Goal: Complete application form

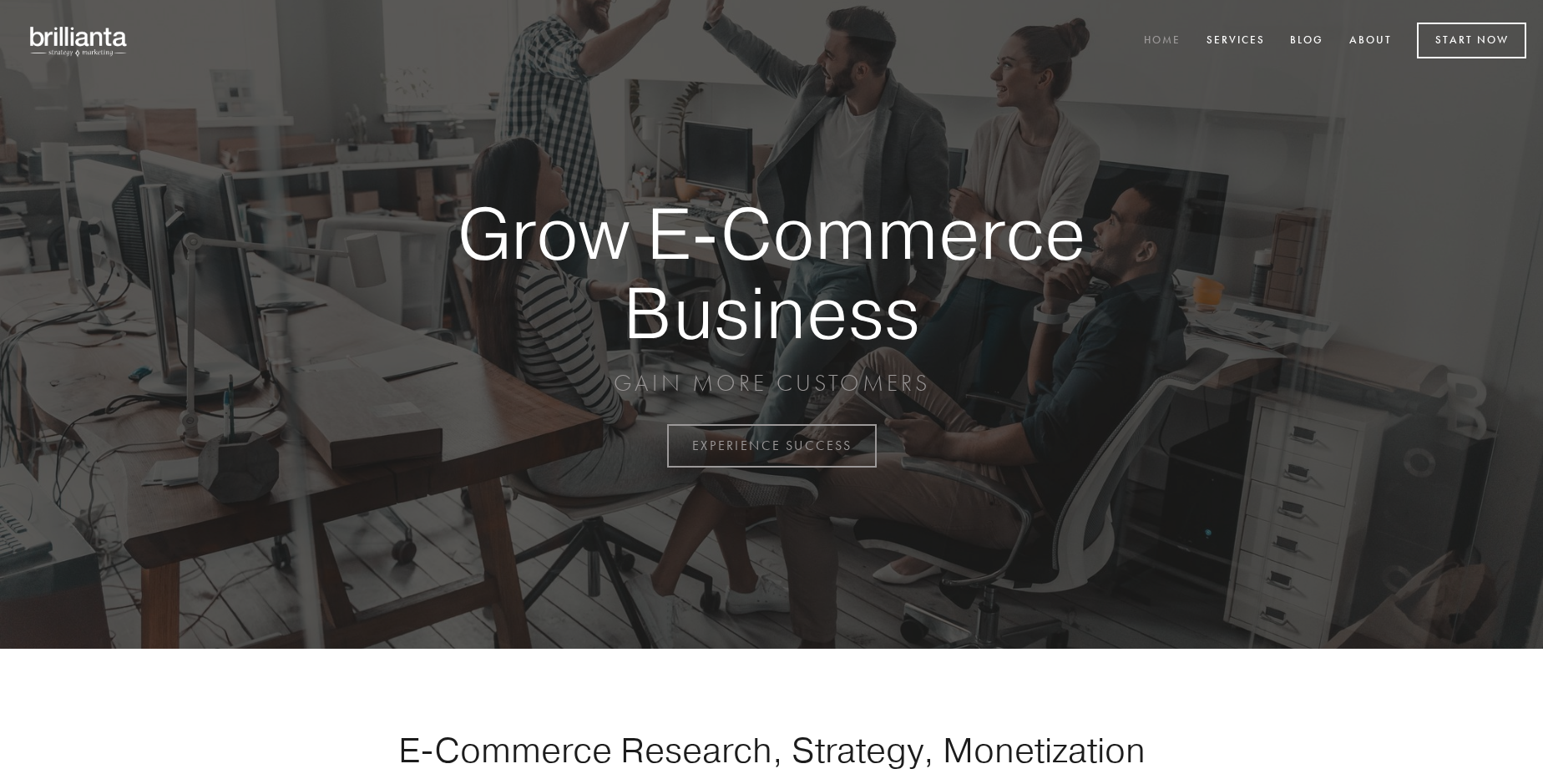
scroll to position [4376, 0]
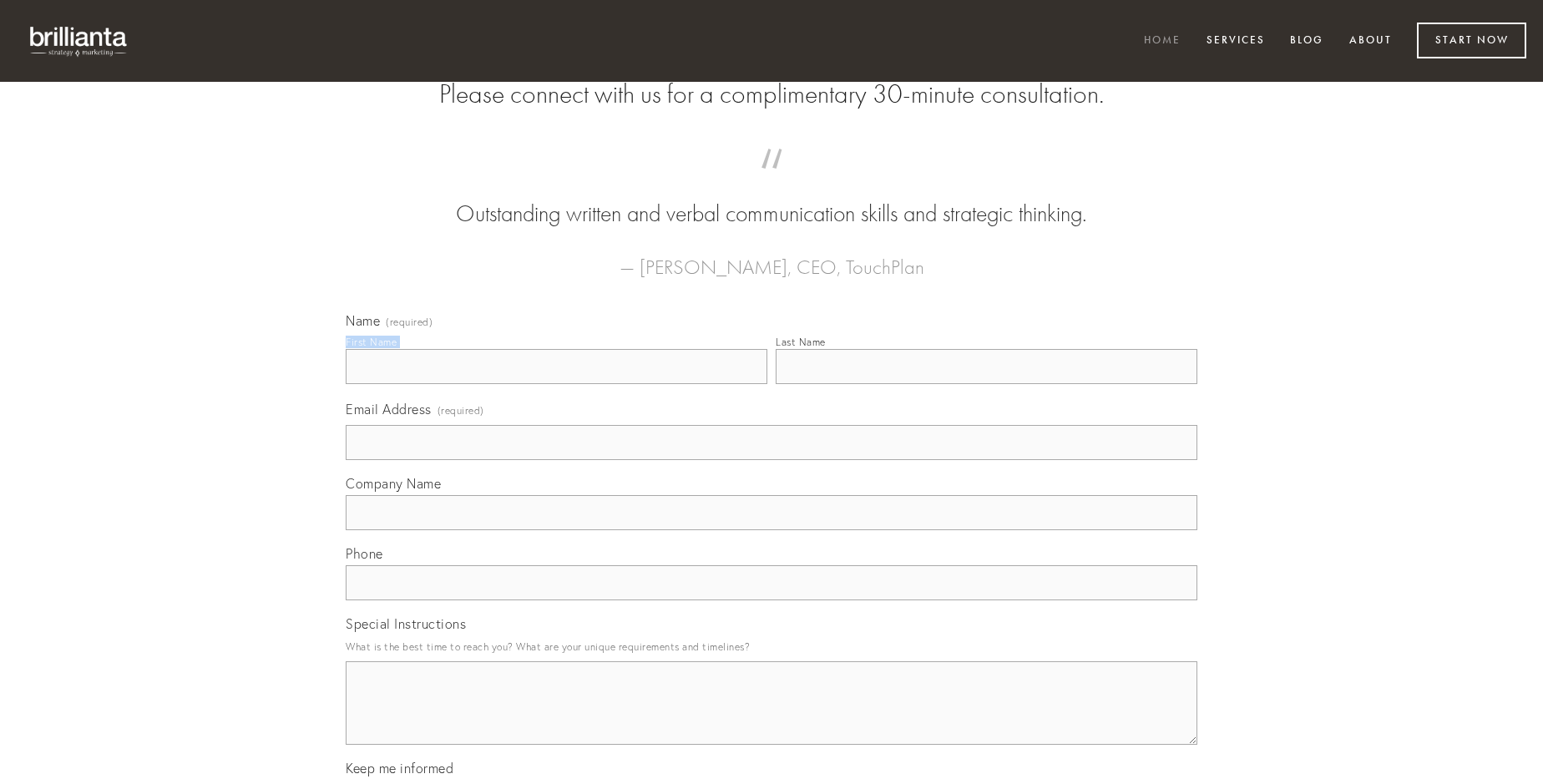
type input "[PERSON_NAME]"
click at [986, 384] on input "Last Name" at bounding box center [986, 366] width 422 height 35
type input "[PERSON_NAME]"
click at [772, 460] on input "Email Address (required)" at bounding box center [771, 442] width 851 height 35
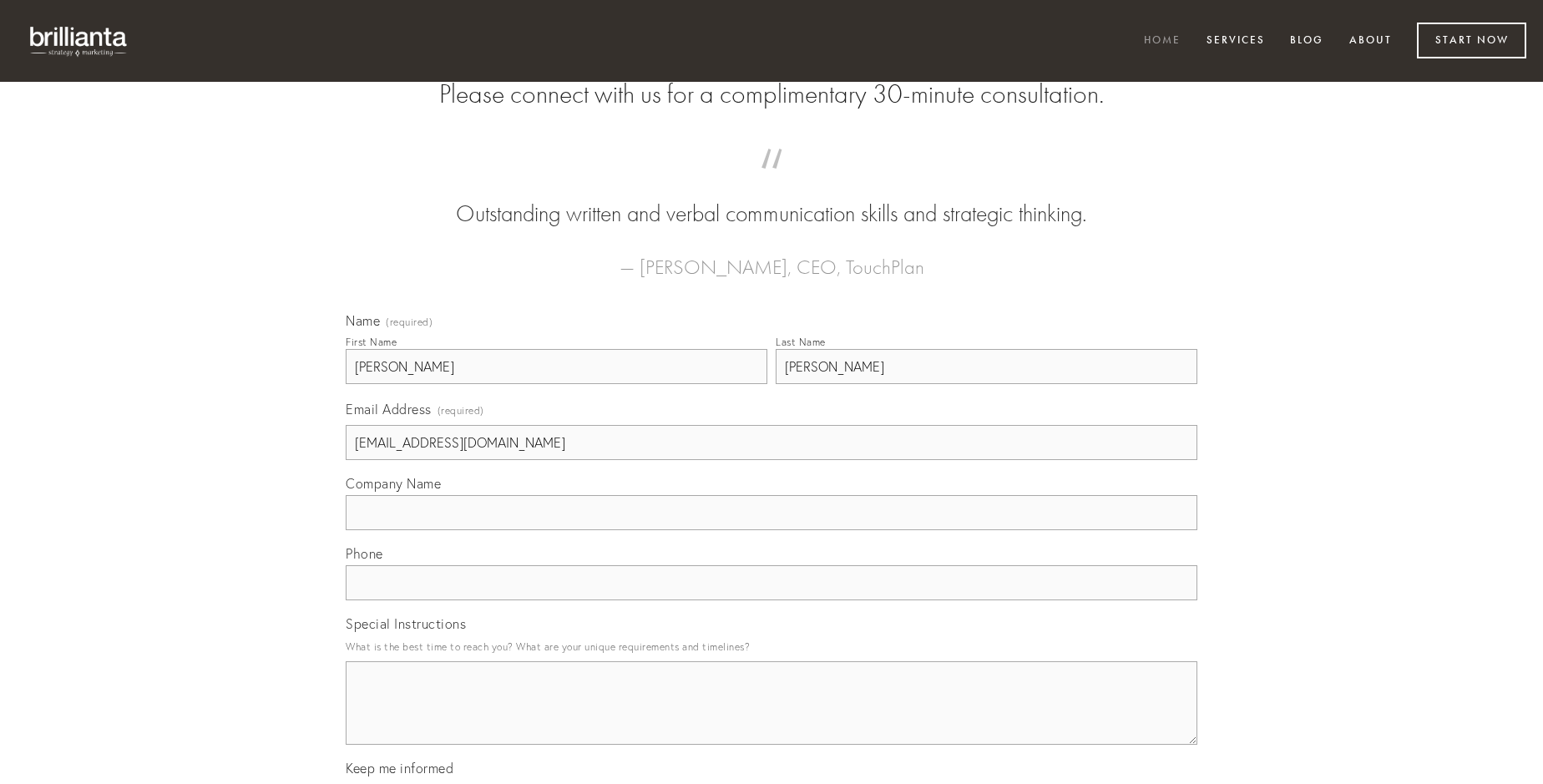
type input "[EMAIL_ADDRESS][DOMAIN_NAME]"
click at [772, 530] on input "Company Name" at bounding box center [771, 512] width 851 height 35
type input "incidunt"
click at [772, 600] on input "text" at bounding box center [771, 583] width 851 height 35
click at [772, 718] on textarea "Special Instructions" at bounding box center [771, 702] width 851 height 83
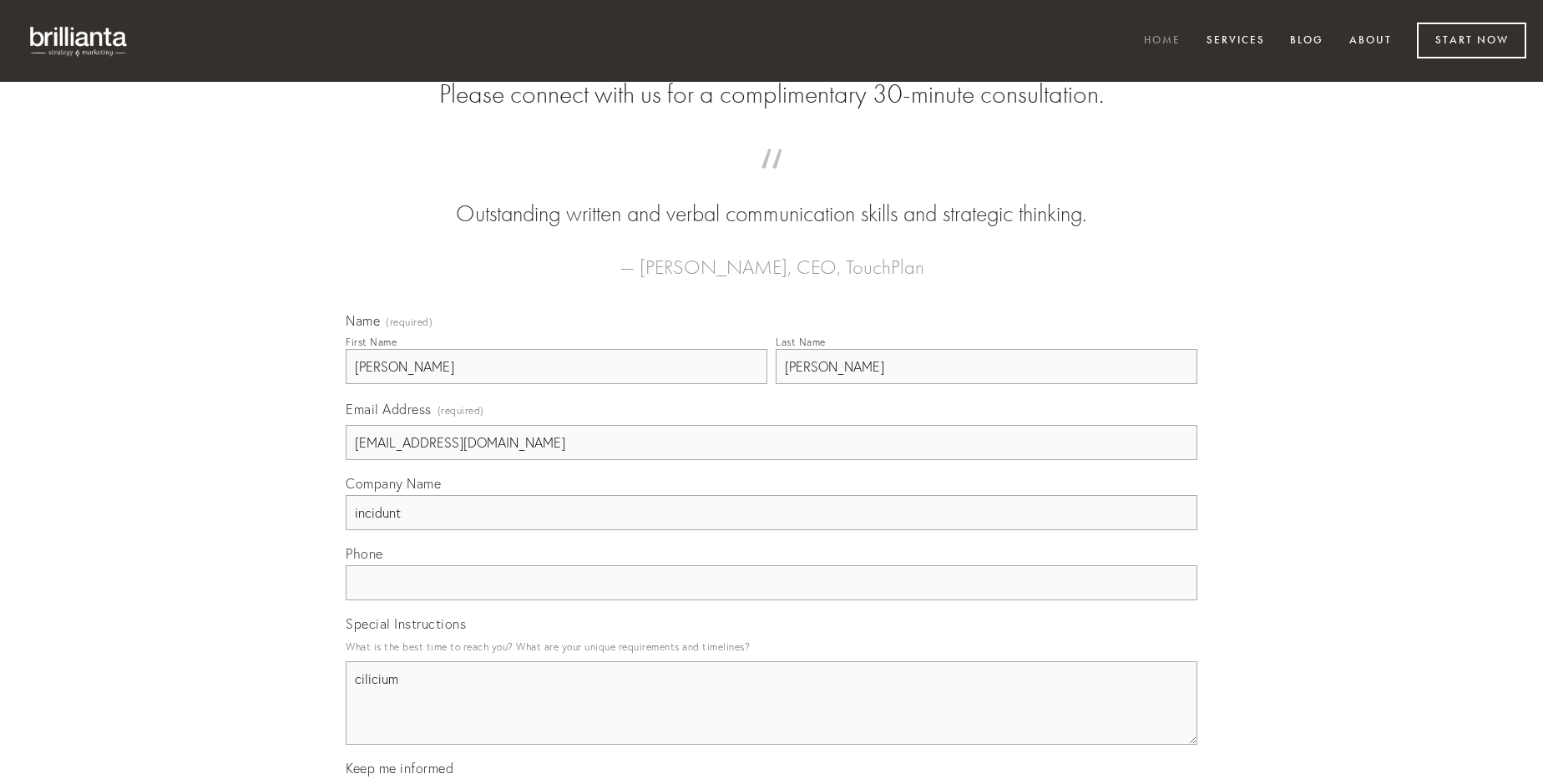
type textarea "cilicium"
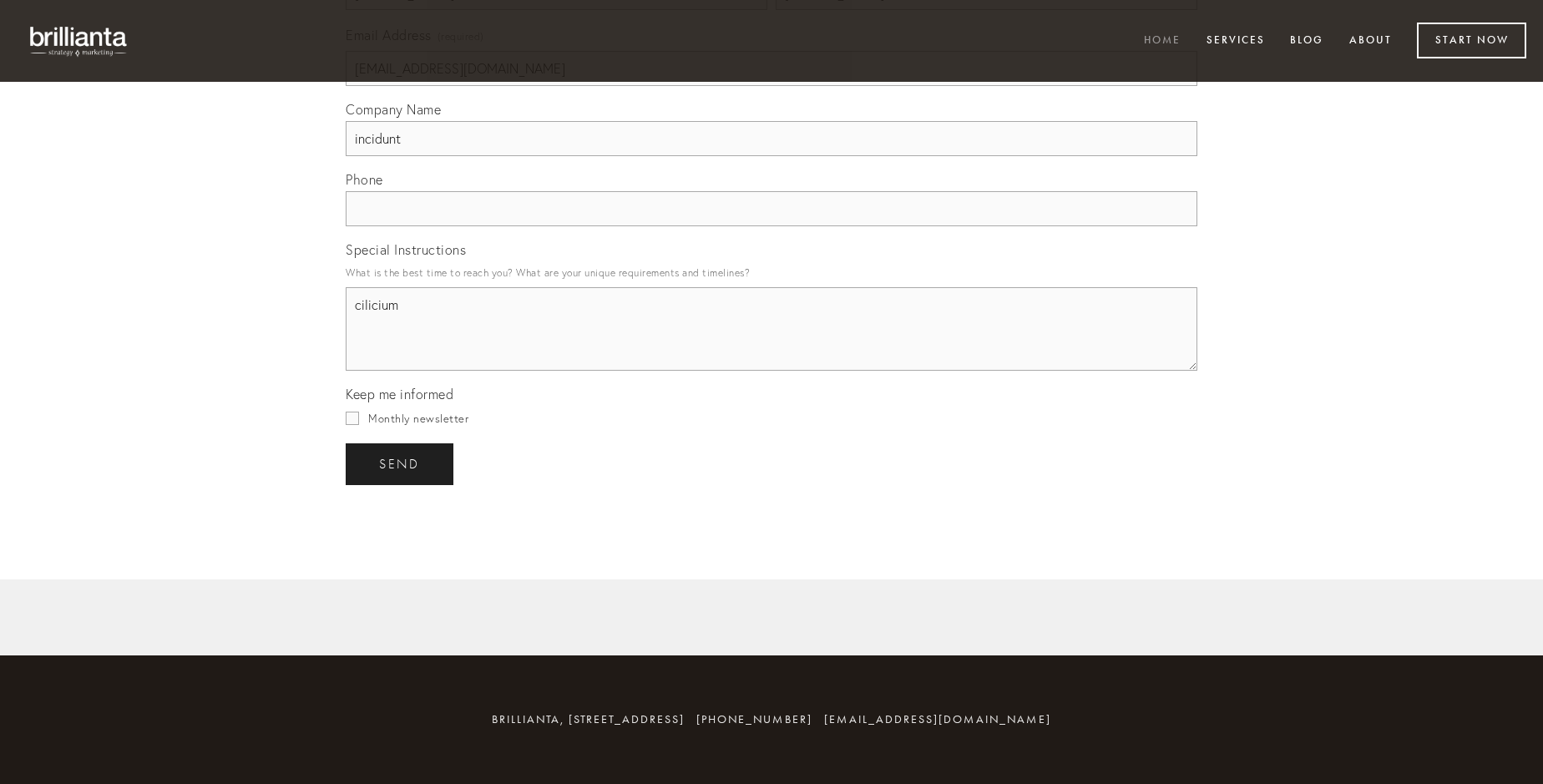
click at [401, 463] on span "send" at bounding box center [399, 464] width 41 height 15
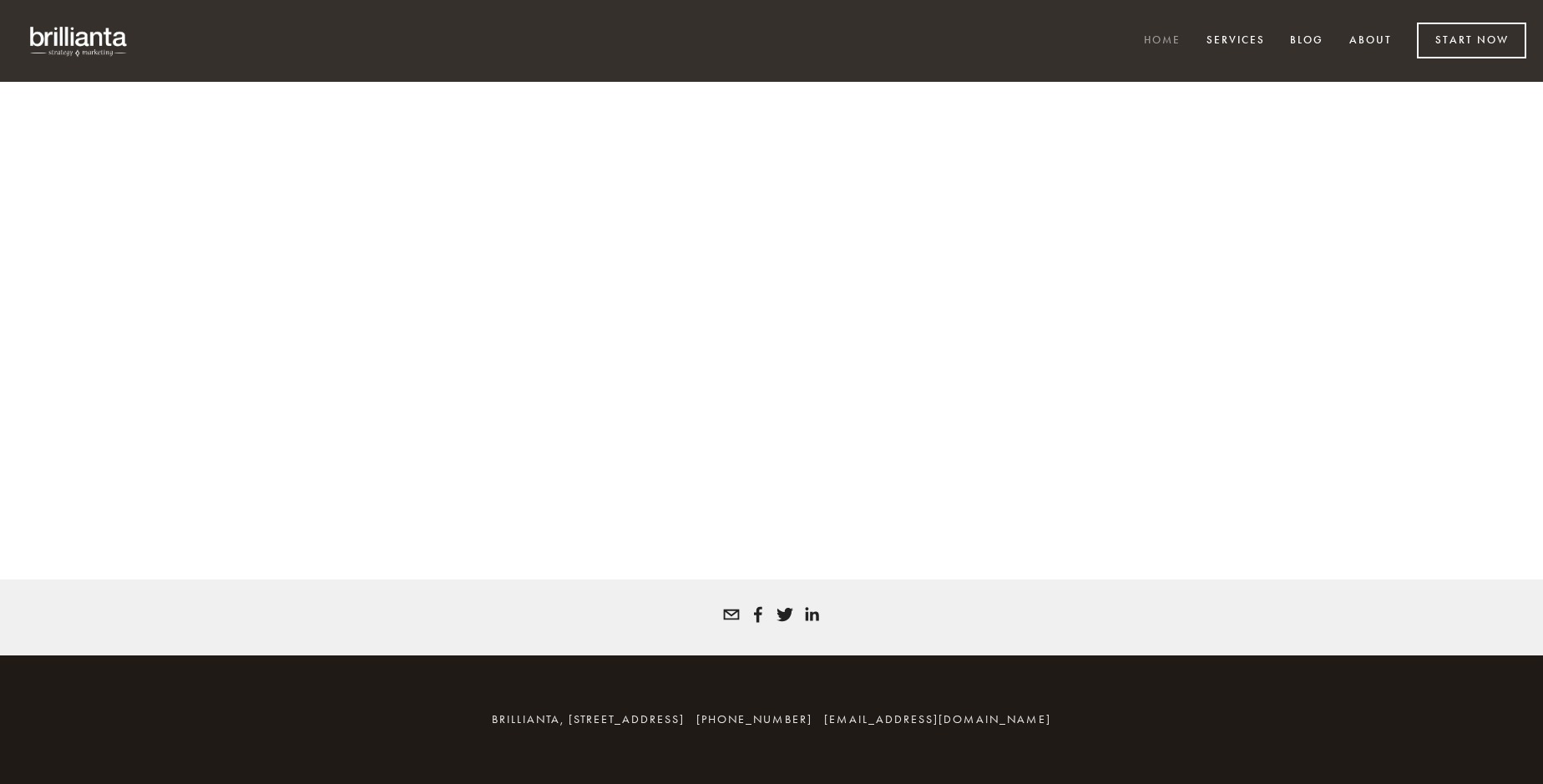
scroll to position [4353, 0]
